Goal: Check status: Check status

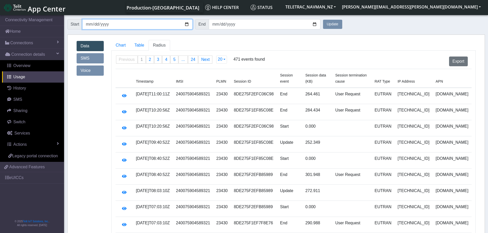
click at [185, 24] on input "[DATE]" at bounding box center [137, 24] width 110 height 10
type input "[DATE]"
click at [330, 24] on button "Update" at bounding box center [332, 24] width 19 height 9
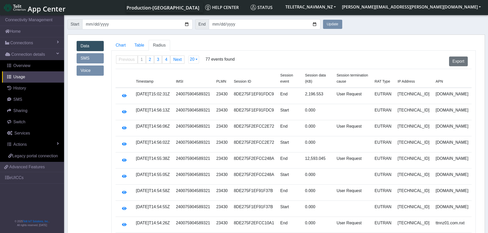
click at [335, 26] on button "Update" at bounding box center [332, 24] width 19 height 9
click at [336, 26] on button "Update" at bounding box center [332, 24] width 19 height 9
click at [334, 26] on button "Update" at bounding box center [332, 24] width 19 height 9
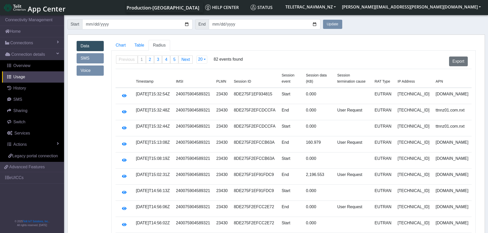
click at [334, 26] on button "Update" at bounding box center [332, 24] width 19 height 9
click at [335, 26] on button "Update" at bounding box center [332, 24] width 19 height 9
click at [334, 21] on button "Update" at bounding box center [332, 24] width 19 height 9
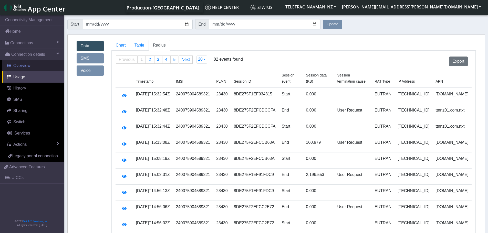
click at [43, 66] on link "Overview" at bounding box center [33, 65] width 62 height 11
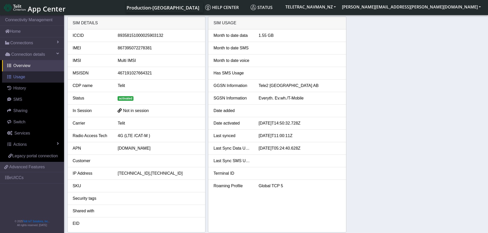
click at [31, 79] on link "Usage" at bounding box center [33, 77] width 62 height 11
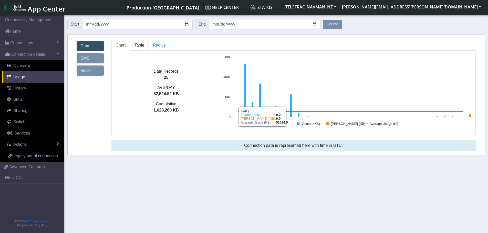
click at [139, 49] on link "Table" at bounding box center [139, 45] width 18 height 11
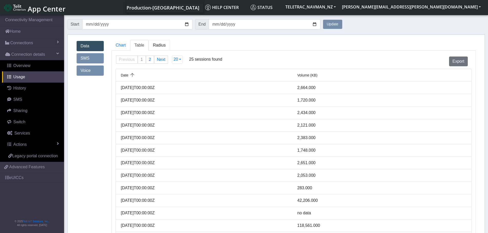
click at [162, 48] on link "Radius" at bounding box center [160, 45] width 22 height 11
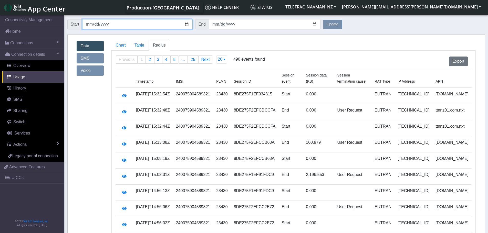
click at [187, 25] on input "[DATE]" at bounding box center [137, 24] width 110 height 10
type input "[DATE]"
click at [328, 26] on button "Update" at bounding box center [332, 24] width 19 height 9
click at [315, 49] on ul "Chart Table Radius" at bounding box center [293, 45] width 364 height 11
